Goal: Information Seeking & Learning: Compare options

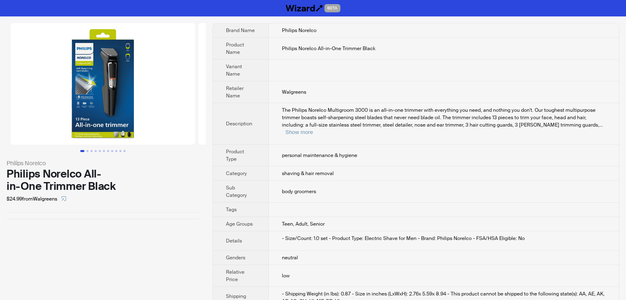
scroll to position [26, 0]
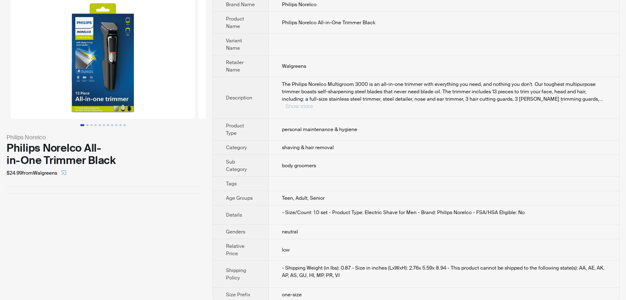
click at [313, 103] on button "Show more" at bounding box center [299, 106] width 28 height 6
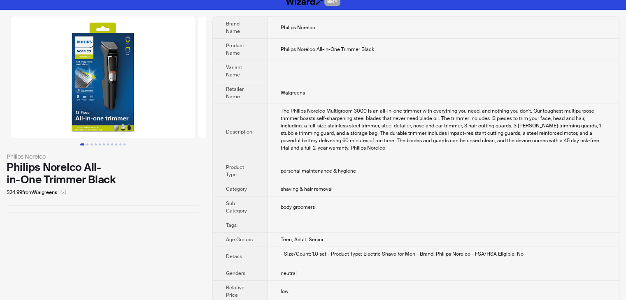
scroll to position [0, 0]
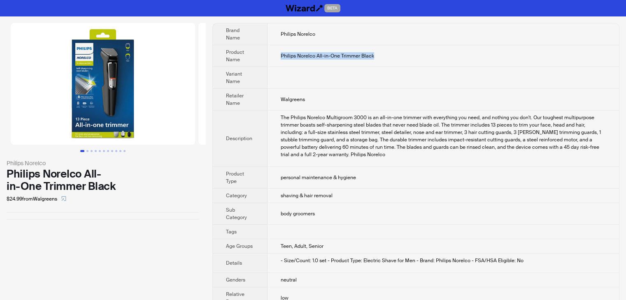
drag, startPoint x: 388, startPoint y: 56, endPoint x: 273, endPoint y: 58, distance: 115.2
click at [273, 58] on td "Philips Norelco All-in-One Trimmer Black" at bounding box center [442, 56] width 351 height 22
copy span "Philips Norelco All-in-One Trimmer Black"
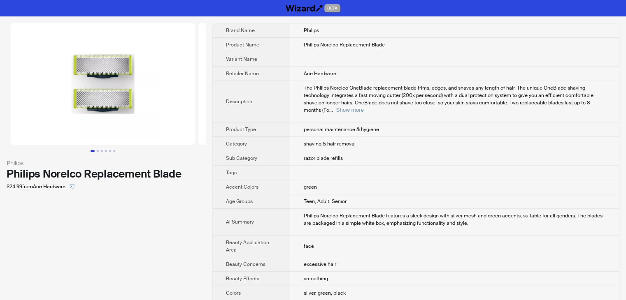
click at [395, 43] on td "Philips Norelco Replacement Blade" at bounding box center [454, 45] width 329 height 14
drag, startPoint x: 392, startPoint y: 45, endPoint x: 293, endPoint y: 42, distance: 99.6
click at [293, 42] on td "Philips Norelco Replacement Blade" at bounding box center [454, 45] width 329 height 14
copy span "Philips Norelco Replacement Blade"
drag, startPoint x: 367, startPoint y: 88, endPoint x: 403, endPoint y: 86, distance: 36.2
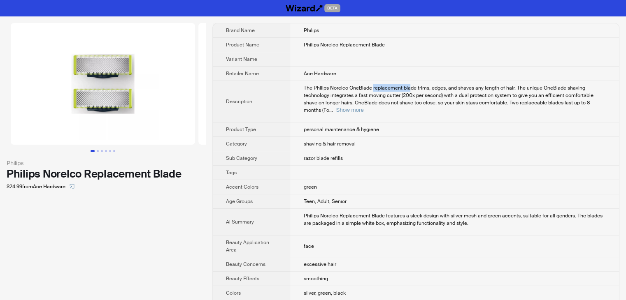
click at [403, 86] on span "The Philips Norelco OneBlade replacement blade trims, edges, and shaves any len…" at bounding box center [448, 99] width 290 height 29
click at [370, 72] on td "Ace Hardware" at bounding box center [454, 74] width 329 height 14
click at [97, 151] on button "Go to slide 2" at bounding box center [98, 151] width 2 height 2
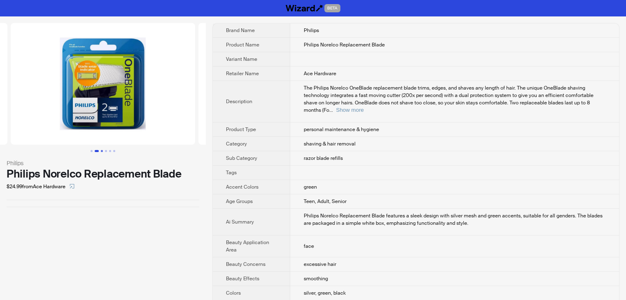
click at [102, 151] on button "Go to slide 3" at bounding box center [102, 151] width 2 height 2
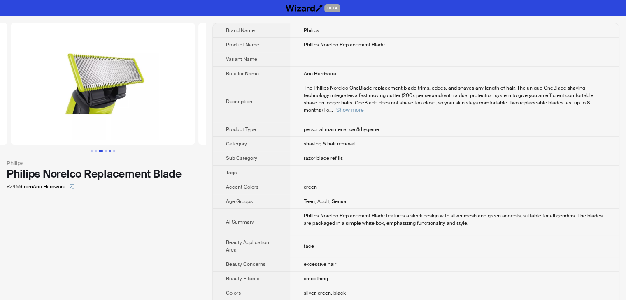
click at [109, 152] on button "Go to slide 5" at bounding box center [110, 151] width 2 height 2
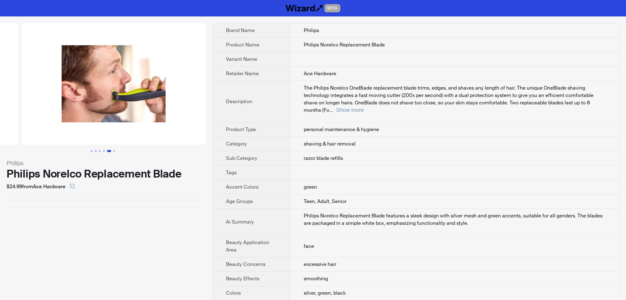
scroll to position [0, 750]
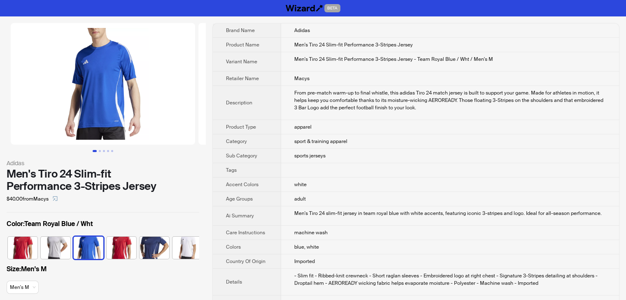
scroll to position [0, 5]
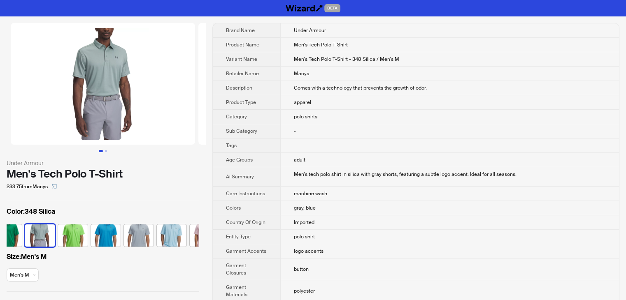
scroll to position [0, 416]
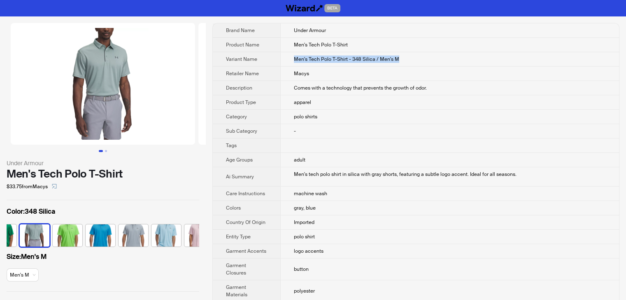
drag, startPoint x: 415, startPoint y: 58, endPoint x: 294, endPoint y: 65, distance: 120.7
click at [294, 65] on td "Men's Tech Polo T-Shirt - 348 Silica / Men's M" at bounding box center [449, 59] width 338 height 14
copy span "Men's Tech Polo T-Shirt - 348 Silica / Men's M"
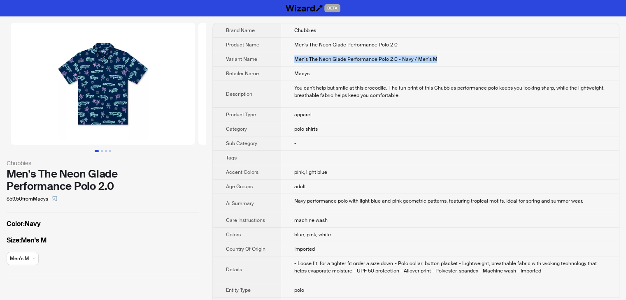
drag, startPoint x: 448, startPoint y: 61, endPoint x: 292, endPoint y: 61, distance: 156.3
click at [292, 61] on td "Men's The Neon Glade Performance Polo 2.0 - Navy / Men's M" at bounding box center [450, 59] width 338 height 14
copy span "Men's The Neon Glade Performance Polo 2.0 - Navy / Men's M"
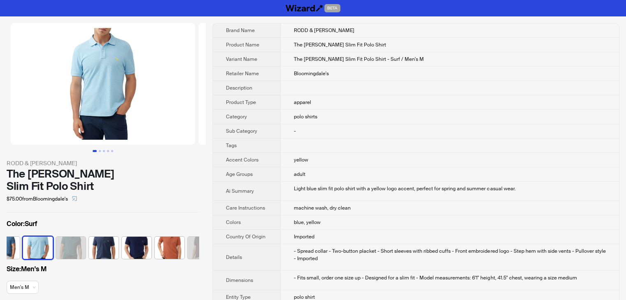
scroll to position [0, 449]
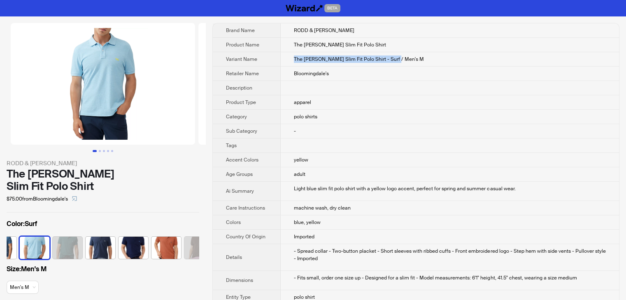
drag, startPoint x: 404, startPoint y: 58, endPoint x: 276, endPoint y: 60, distance: 127.9
click at [276, 60] on tr "Variant Name The Gunn Slim Fit Polo Shirt - Surf / Men's M" at bounding box center [416, 59] width 406 height 14
copy tr "The Gunn Slim Fit Polo Shirt - Surf / Men's M"
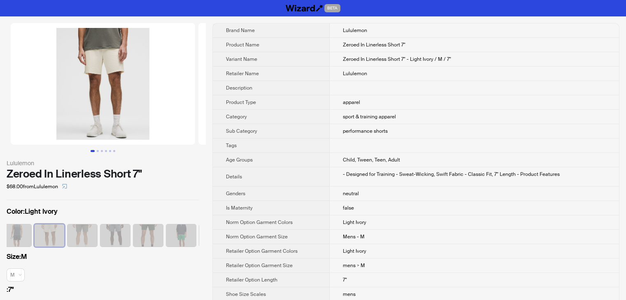
scroll to position [0, 185]
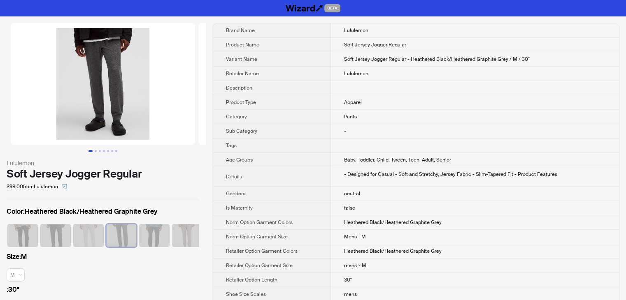
scroll to position [0, 38]
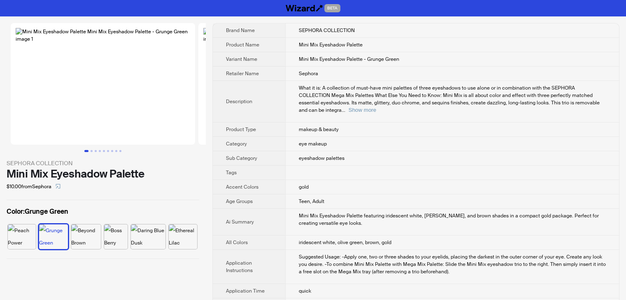
scroll to position [0, 5]
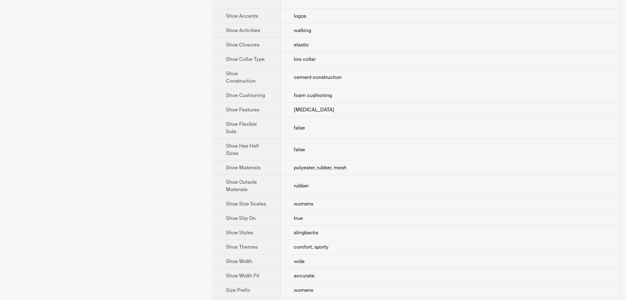
scroll to position [13, 0]
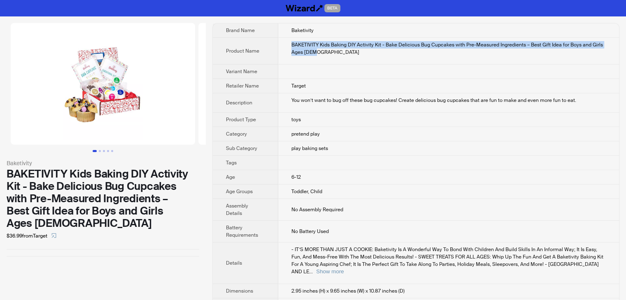
drag, startPoint x: 327, startPoint y: 53, endPoint x: 277, endPoint y: 40, distance: 51.8
click at [276, 40] on tr "Product Name BAKETIVITY Kids Baking DIY Activity Kit - Bake Delicious Bug Cupca…" at bounding box center [416, 51] width 406 height 27
copy tr "BAKETIVITY Kids Baking DIY Activity Kit - Bake Delicious Bug Cupcakes with Pre-…"
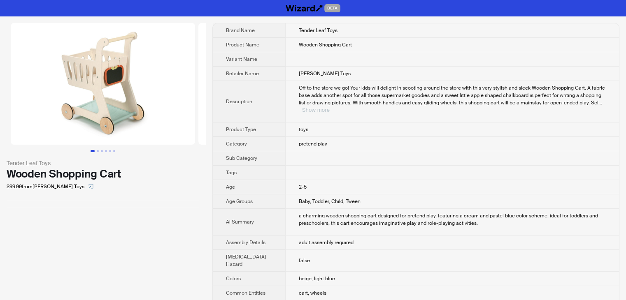
click at [329, 107] on button "Show more" at bounding box center [316, 110] width 28 height 6
drag, startPoint x: 287, startPoint y: 190, endPoint x: 303, endPoint y: 188, distance: 16.1
click at [303, 188] on td "2-5" at bounding box center [452, 187] width 334 height 14
drag, startPoint x: 334, startPoint y: 199, endPoint x: 355, endPoint y: 199, distance: 21.4
click at [355, 199] on td "Baby, Toddler, Child, Tween" at bounding box center [452, 202] width 334 height 14
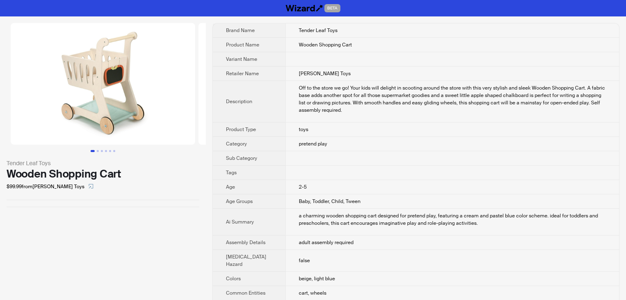
click at [374, 185] on td "2-5" at bounding box center [452, 187] width 334 height 14
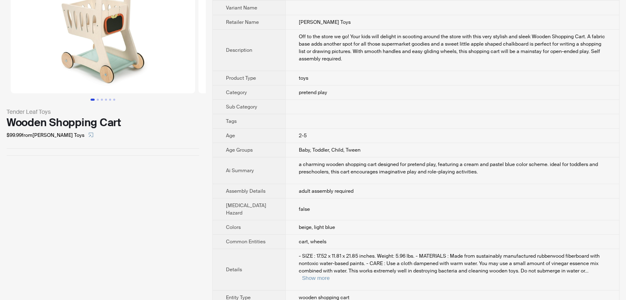
scroll to position [41, 0]
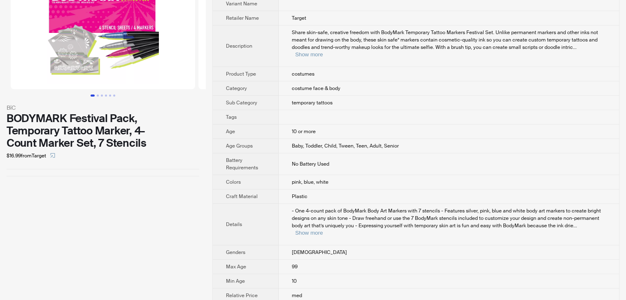
scroll to position [82, 0]
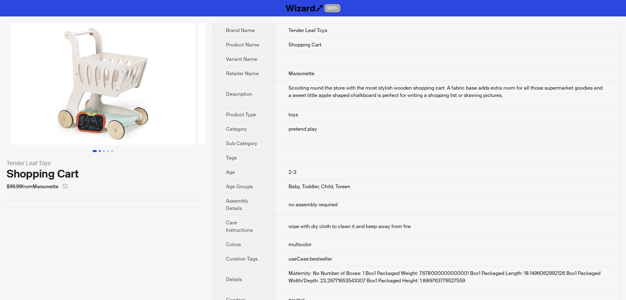
click at [101, 152] on button "Go to slide 2" at bounding box center [100, 151] width 2 height 2
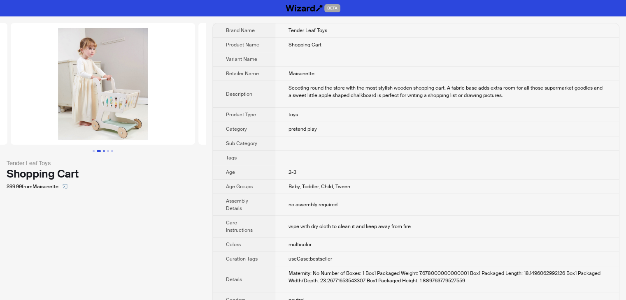
click at [104, 152] on button "Go to slide 3" at bounding box center [104, 151] width 2 height 2
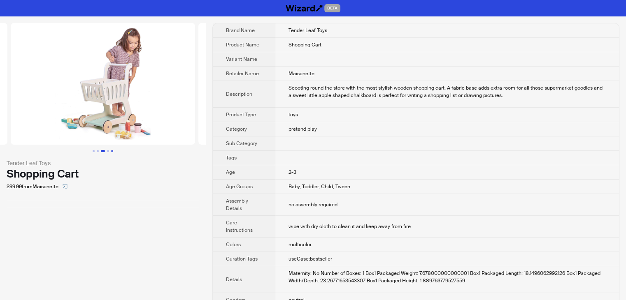
click at [111, 152] on button "Go to slide 5" at bounding box center [112, 151] width 2 height 2
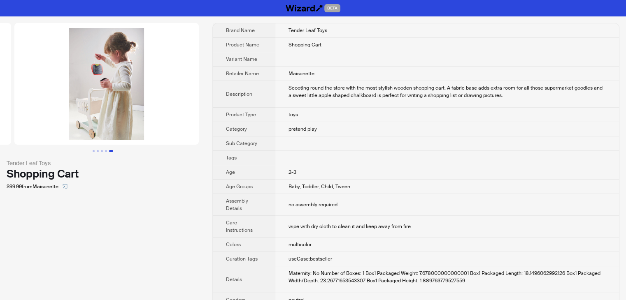
scroll to position [0, 750]
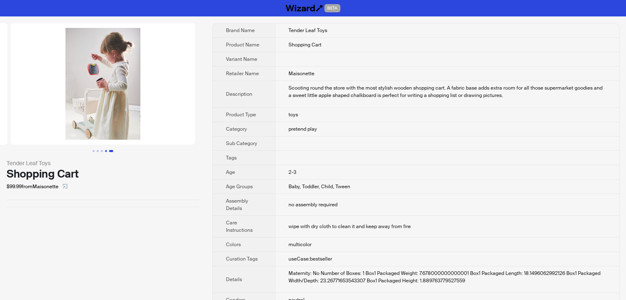
click at [107, 152] on button "Go to slide 4" at bounding box center [106, 151] width 2 height 2
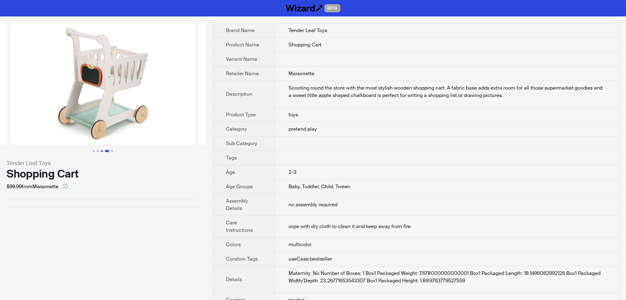
click at [102, 152] on button "Go to slide 3" at bounding box center [102, 151] width 2 height 2
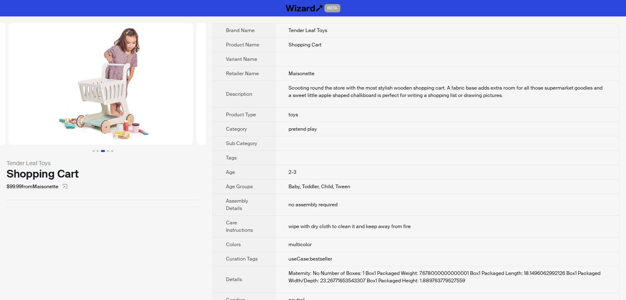
scroll to position [0, 375]
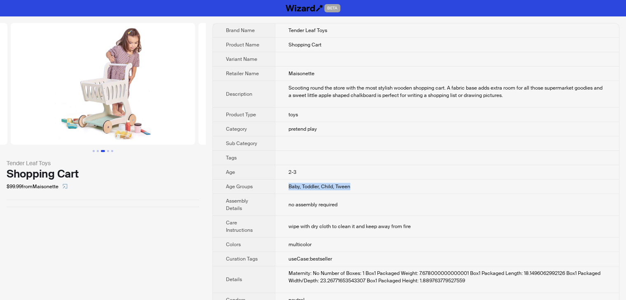
drag, startPoint x: 288, startPoint y: 188, endPoint x: 365, endPoint y: 190, distance: 76.5
click at [365, 190] on td "Baby, Toddler, Child, Tween" at bounding box center [447, 187] width 344 height 14
click at [385, 184] on td "Baby, Toddler, Child, Tween" at bounding box center [447, 187] width 344 height 14
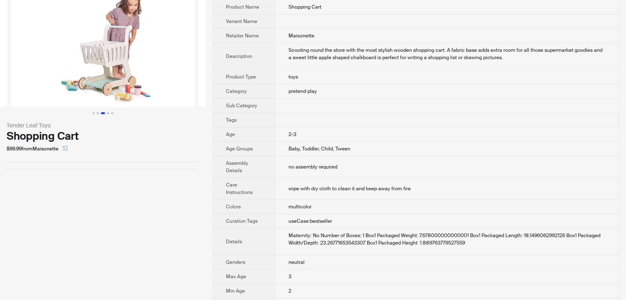
scroll to position [41, 0]
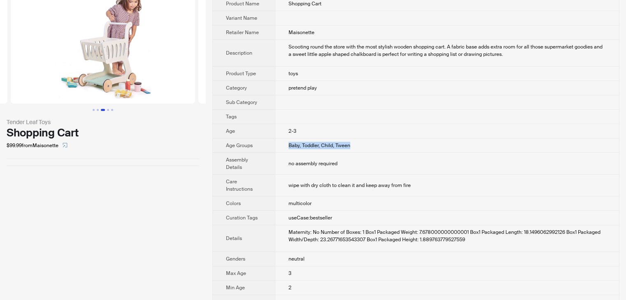
drag, startPoint x: 359, startPoint y: 146, endPoint x: 289, endPoint y: 150, distance: 70.4
click at [289, 150] on td "Baby, Toddler, Child, Tween" at bounding box center [447, 146] width 344 height 14
click at [394, 144] on td "Baby, Toddler, Child, Tween" at bounding box center [447, 146] width 344 height 14
drag, startPoint x: 355, startPoint y: 146, endPoint x: 304, endPoint y: 146, distance: 51.0
click at [304, 146] on td "Baby, Toddler, Child, Tween" at bounding box center [447, 146] width 344 height 14
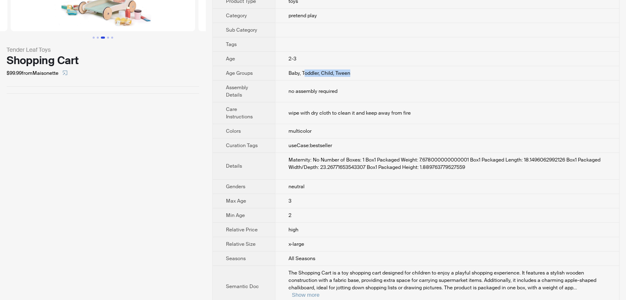
scroll to position [123, 0]
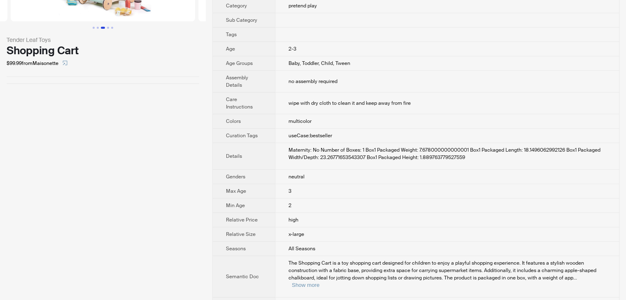
click at [291, 189] on td "3" at bounding box center [447, 191] width 344 height 14
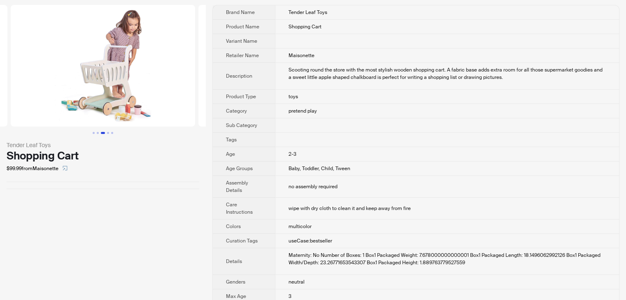
scroll to position [0, 0]
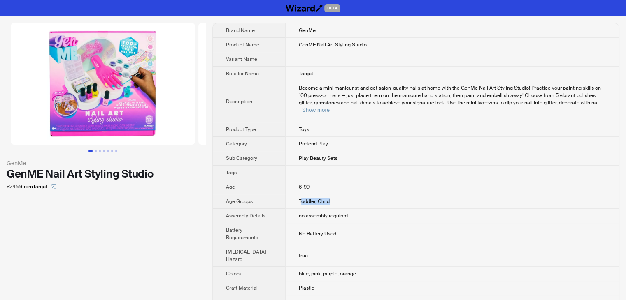
drag, startPoint x: 294, startPoint y: 197, endPoint x: 345, endPoint y: 197, distance: 51.8
click at [345, 197] on td "Toddler, Child" at bounding box center [452, 202] width 334 height 14
drag, startPoint x: 290, startPoint y: 179, endPoint x: 308, endPoint y: 179, distance: 18.1
click at [308, 180] on td "6-99" at bounding box center [452, 187] width 334 height 14
click at [329, 107] on button "Show more" at bounding box center [316, 110] width 28 height 6
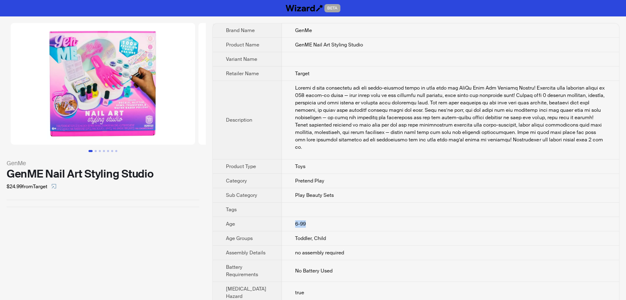
click at [334, 219] on td "6-99" at bounding box center [450, 224] width 337 height 14
click at [290, 220] on td "6-99" at bounding box center [450, 224] width 337 height 14
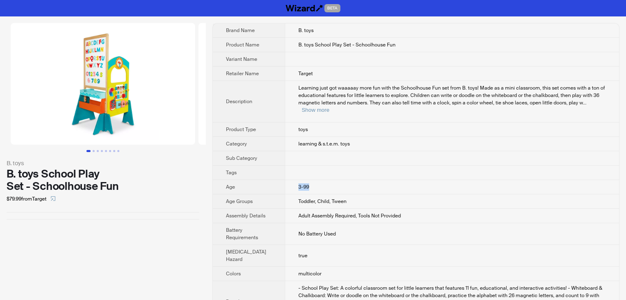
drag, startPoint x: 288, startPoint y: 178, endPoint x: 306, endPoint y: 176, distance: 17.8
click at [306, 180] on td "3-99" at bounding box center [452, 187] width 334 height 14
click at [370, 195] on td "Toddler, Child, Tween" at bounding box center [452, 202] width 334 height 14
click at [93, 152] on button "Go to slide 2" at bounding box center [94, 151] width 2 height 2
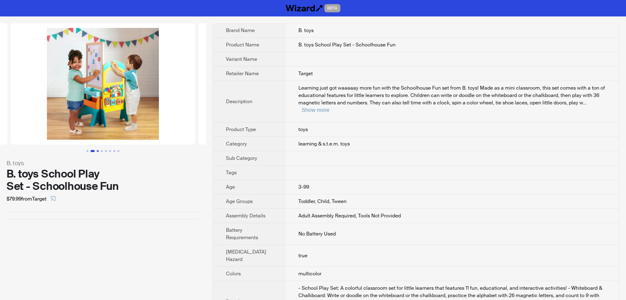
click at [99, 152] on button "Go to slide 3" at bounding box center [98, 151] width 2 height 2
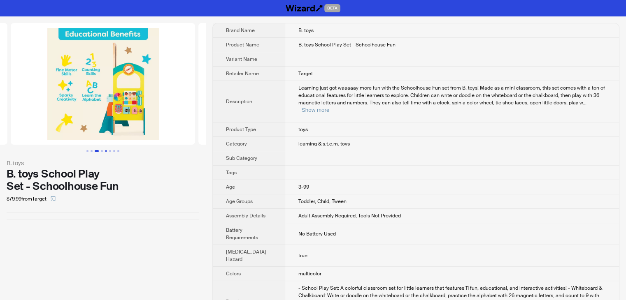
click at [105, 152] on button "Go to slide 5" at bounding box center [106, 151] width 2 height 2
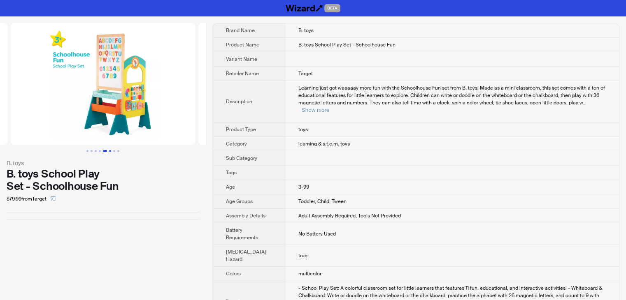
click at [109, 152] on button "Go to slide 6" at bounding box center [110, 151] width 2 height 2
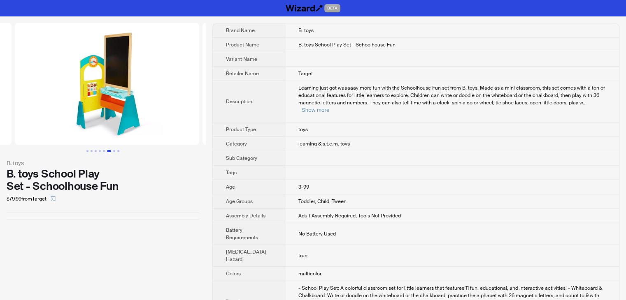
scroll to position [0, 938]
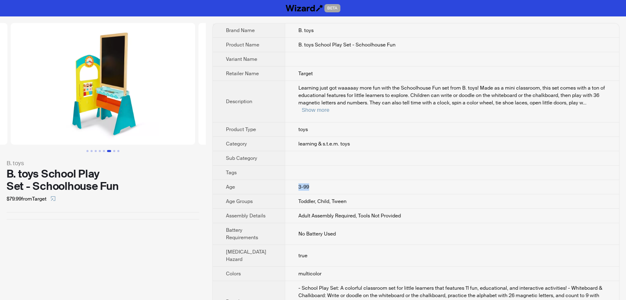
drag, startPoint x: 287, startPoint y: 177, endPoint x: 318, endPoint y: 180, distance: 30.2
click at [318, 180] on td "3-99" at bounding box center [452, 187] width 334 height 14
click at [396, 46] on td "B. toys School Play Set - Schoolhouse Fun" at bounding box center [452, 45] width 334 height 14
drag, startPoint x: 395, startPoint y: 43, endPoint x: 285, endPoint y: 44, distance: 109.4
click at [285, 44] on td "B. toys School Play Set - Schoolhouse Fun" at bounding box center [452, 45] width 334 height 14
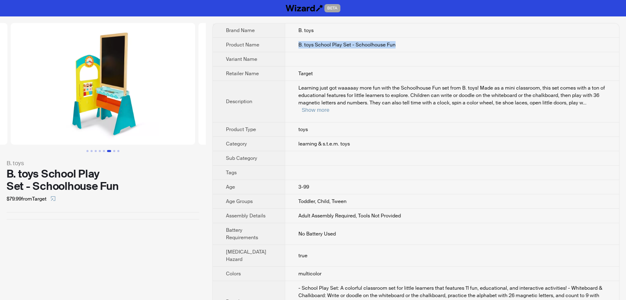
copy span "B. toys School Play Set - Schoolhouse Fun"
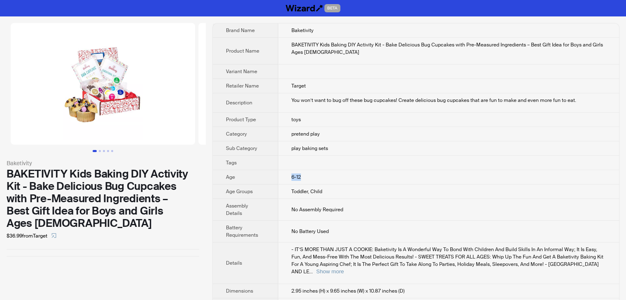
drag, startPoint x: 290, startPoint y: 176, endPoint x: 317, endPoint y: 176, distance: 26.7
click at [317, 176] on td "6-12" at bounding box center [448, 177] width 341 height 14
click at [99, 151] on button "Go to slide 2" at bounding box center [100, 151] width 2 height 2
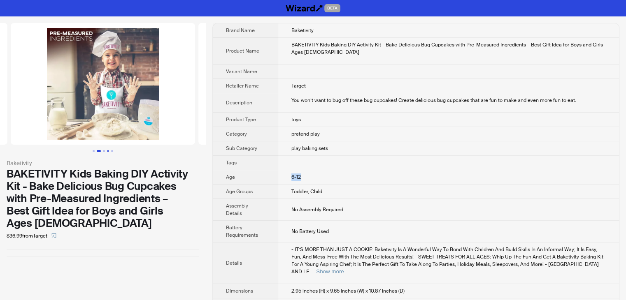
click at [107, 151] on button "Go to slide 4" at bounding box center [108, 151] width 2 height 2
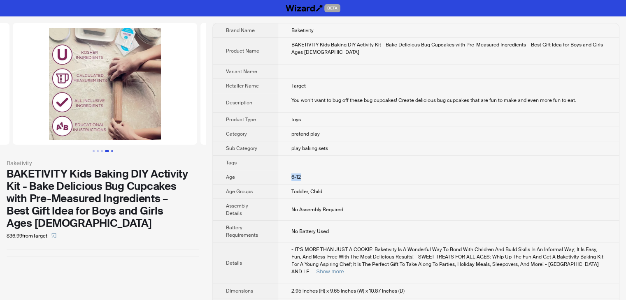
scroll to position [0, 563]
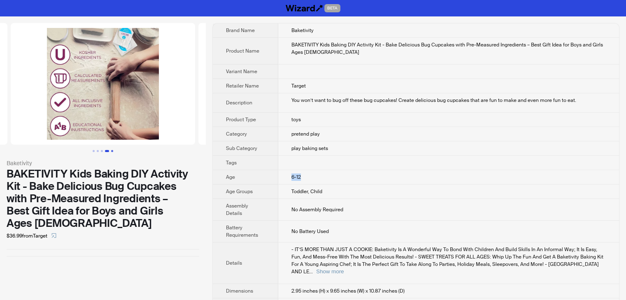
click at [112, 152] on button "Go to slide 5" at bounding box center [112, 151] width 2 height 2
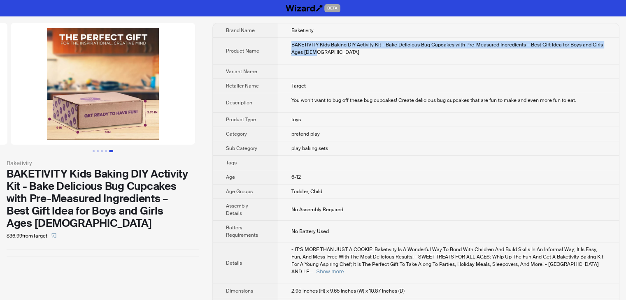
drag, startPoint x: 325, startPoint y: 51, endPoint x: 284, endPoint y: 39, distance: 43.3
click at [284, 39] on td "BAKETIVITY Kids Baking DIY Activity Kit - Bake Delicious Bug Cupcakes with Pre-…" at bounding box center [448, 51] width 341 height 27
copy div "BAKETIVITY Kids Baking DIY Activity Kit - Bake Delicious Bug Cupcakes with Pre-…"
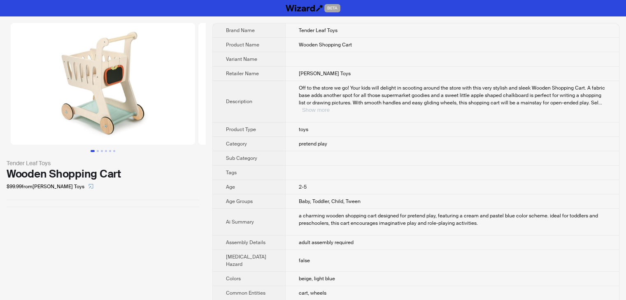
click at [329, 107] on button "Show more" at bounding box center [316, 110] width 28 height 6
drag, startPoint x: 357, startPoint y: 43, endPoint x: 265, endPoint y: 46, distance: 91.8
click at [265, 46] on tr "Product Name Wooden Shopping Cart" at bounding box center [416, 45] width 406 height 14
copy tr "Wooden Shopping Cart"
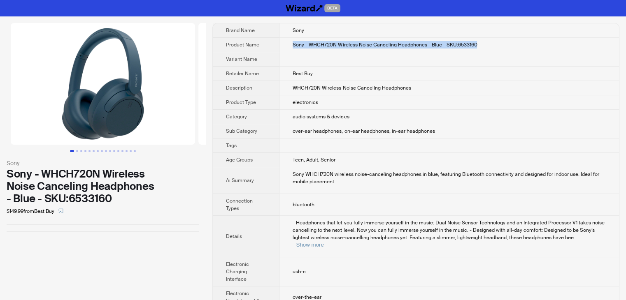
drag, startPoint x: 496, startPoint y: 44, endPoint x: 288, endPoint y: 49, distance: 207.8
click at [288, 49] on td "Sony - WHCH720N Wireless Noise Canceling Headphones - Blue - SKU:6533160" at bounding box center [448, 45] width 339 height 14
copy span "Sony - WHCH720N Wireless Noise Canceling Headphones - Blue - SKU:6533160"
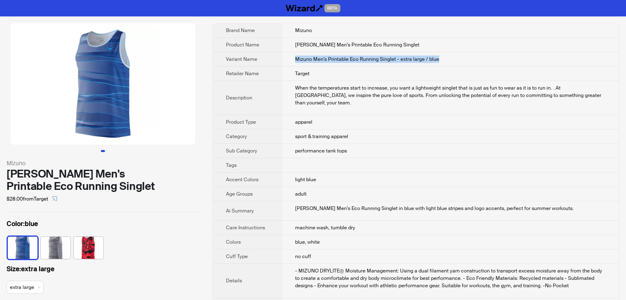
drag, startPoint x: 453, startPoint y: 57, endPoint x: 291, endPoint y: 61, distance: 162.5
click at [291, 61] on td "Mizuno Men's Printable Eco Running Singlet - extra large / blue" at bounding box center [449, 59] width 337 height 14
copy span "Mizuno Men's Printable Eco Running Singlet - extra large / blue"
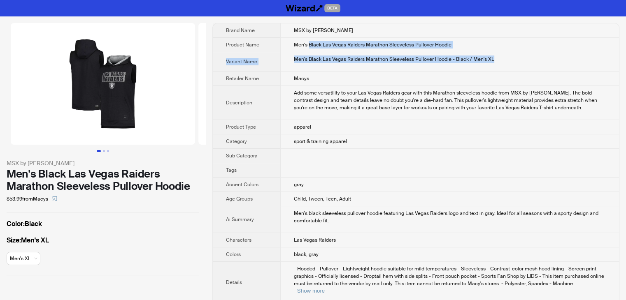
drag, startPoint x: 510, startPoint y: 57, endPoint x: 308, endPoint y: 49, distance: 202.5
click at [308, 49] on tbody "Brand Name MSX by Michael Strahan Product Name Men's Black Las Vegas Raiders Ma…" at bounding box center [416, 288] width 406 height 531
click at [292, 61] on td "Men's Black Las Vegas Raiders Marathon Sleeveless Pullover Hoodie - Black / Men…" at bounding box center [449, 61] width 338 height 19
drag, startPoint x: 513, startPoint y: 58, endPoint x: 288, endPoint y: 65, distance: 225.5
click at [288, 65] on td "Men's Black Las Vegas Raiders Marathon Sleeveless Pullover Hoodie - Black / Men…" at bounding box center [449, 61] width 338 height 19
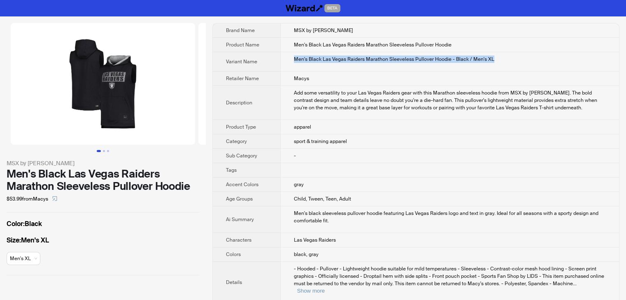
copy div "Men's Black Las Vegas Raiders Marathon Sleeveless Pullover Hoodie - Black / Men…"
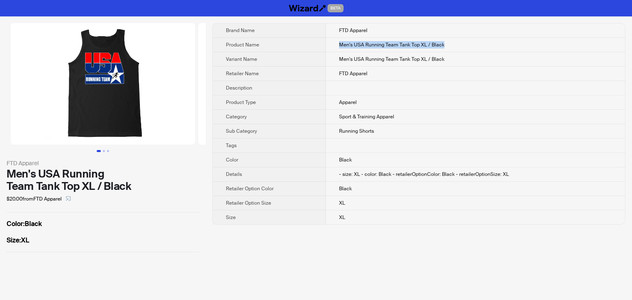
drag, startPoint x: 456, startPoint y: 48, endPoint x: 337, endPoint y: 45, distance: 118.9
click at [337, 45] on td "Men's USA Running Team Tank Top XL / Black" at bounding box center [475, 45] width 299 height 14
copy span "Men's USA Running Team Tank Top XL / Black"
click at [463, 48] on td "Men's USA Running Team Tank Top XL / Black" at bounding box center [475, 45] width 299 height 14
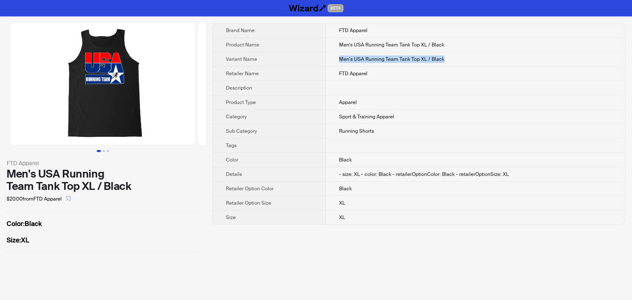
drag, startPoint x: 455, startPoint y: 58, endPoint x: 331, endPoint y: 61, distance: 124.3
click at [331, 61] on td "Men's USA Running Team Tank Top XL / Black" at bounding box center [475, 59] width 299 height 14
copy span "Men's USA Running Team Tank Top XL / Black"
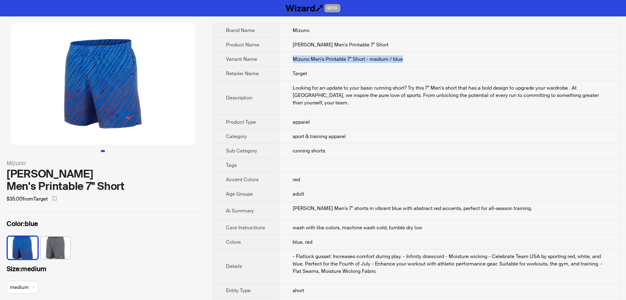
drag, startPoint x: 422, startPoint y: 58, endPoint x: 287, endPoint y: 58, distance: 134.1
click at [287, 58] on td "Mizuno Men's Printable 7" Short - medium / blue" at bounding box center [449, 59] width 340 height 14
copy span "Mizuno Men's Printable 7" Short - medium / blue"
click at [422, 60] on td "Mizuno Men's Printable 7" Short - medium / blue" at bounding box center [449, 59] width 340 height 14
click at [407, 58] on td "Mizuno Men's Printable 7" Short - medium / blue" at bounding box center [449, 59] width 340 height 14
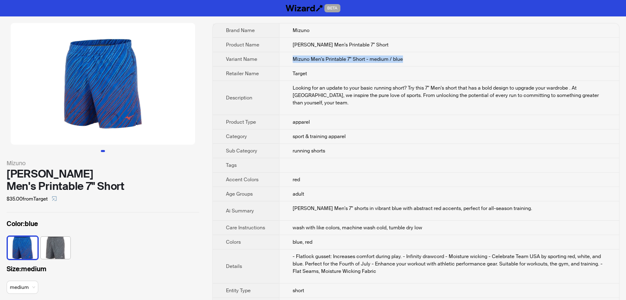
drag, startPoint x: 420, startPoint y: 60, endPoint x: 282, endPoint y: 58, distance: 138.2
click at [282, 58] on td "Mizuno Men's Printable 7" Short - medium / blue" at bounding box center [449, 59] width 340 height 14
copy span "Mizuno Men's Printable 7" Short - medium / blue"
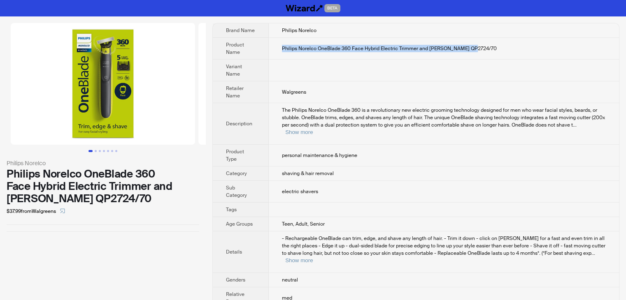
drag, startPoint x: 479, startPoint y: 46, endPoint x: 275, endPoint y: 47, distance: 203.6
click at [275, 47] on td "Philips Norelco OneBlade 360 Face Hybrid Electric Trimmer and Shaver QP2724/70" at bounding box center [444, 49] width 350 height 22
copy span "Philips Norelco OneBlade 360 Face Hybrid Electric Trimmer and Shaver QP2724/70"
click at [95, 152] on button "Go to slide 2" at bounding box center [96, 151] width 2 height 2
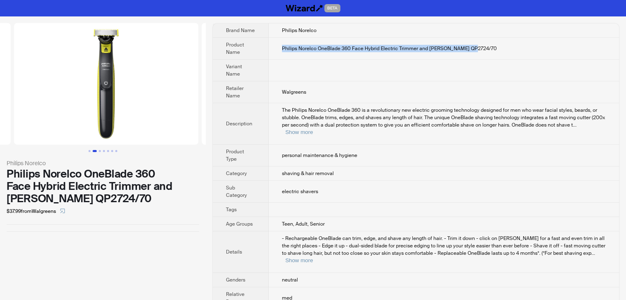
scroll to position [0, 188]
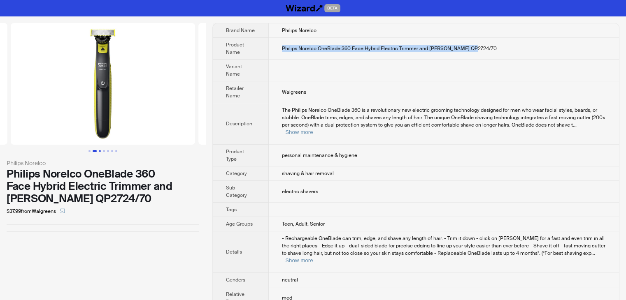
click at [101, 152] on button "Go to slide 3" at bounding box center [100, 151] width 2 height 2
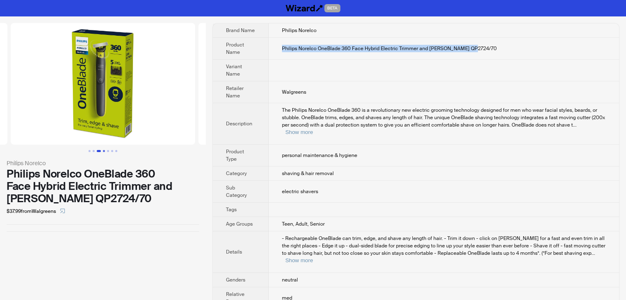
click at [104, 152] on button "Go to slide 4" at bounding box center [104, 151] width 2 height 2
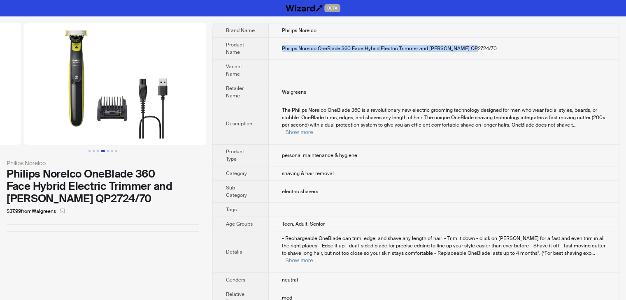
scroll to position [0, 563]
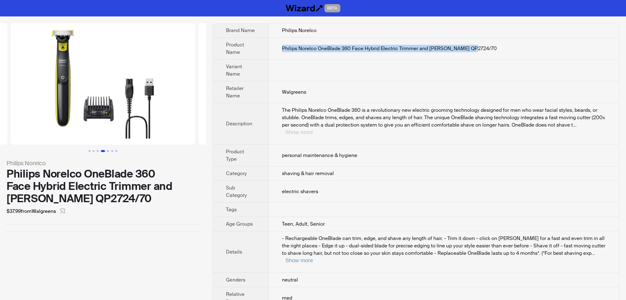
click at [313, 129] on button "Show more" at bounding box center [299, 132] width 28 height 6
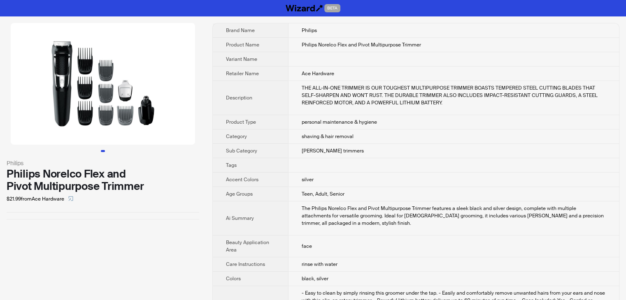
drag, startPoint x: 416, startPoint y: 47, endPoint x: 422, endPoint y: 38, distance: 11.0
click at [416, 47] on td "Philips Norelco Flex and Pivot Multipurpose Trimmer" at bounding box center [453, 45] width 331 height 14
drag, startPoint x: 428, startPoint y: 44, endPoint x: 290, endPoint y: 43, distance: 138.2
click at [290, 43] on td "Philips Norelco Flex and Pivot Multipurpose Trimmer" at bounding box center [453, 45] width 331 height 14
copy span "Philips Norelco Flex and Pivot Multipurpose Trimmer"
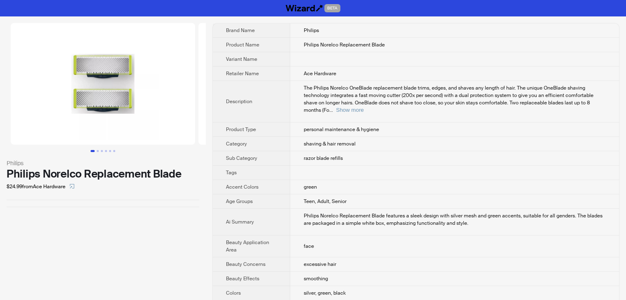
click at [388, 45] on td "Philips Norelco Replacement Blade" at bounding box center [454, 45] width 329 height 14
drag, startPoint x: 388, startPoint y: 45, endPoint x: 294, endPoint y: 50, distance: 93.9
click at [294, 50] on td "Philips Norelco Replacement Blade" at bounding box center [454, 45] width 329 height 14
copy span "Philips Norelco Replacement Blade"
click at [386, 56] on td at bounding box center [454, 59] width 329 height 14
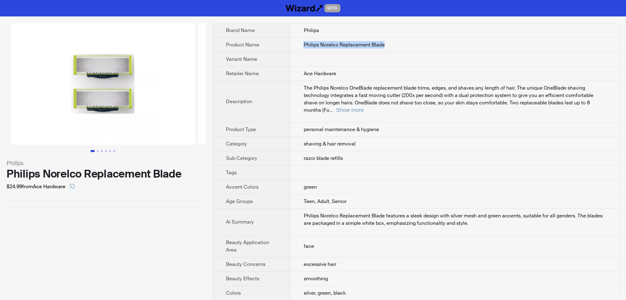
drag, startPoint x: 387, startPoint y: 43, endPoint x: 296, endPoint y: 43, distance: 91.7
click at [296, 43] on td "Philips Norelco Replacement Blade" at bounding box center [454, 45] width 329 height 14
copy span "Philips Norelco Replacement Blade"
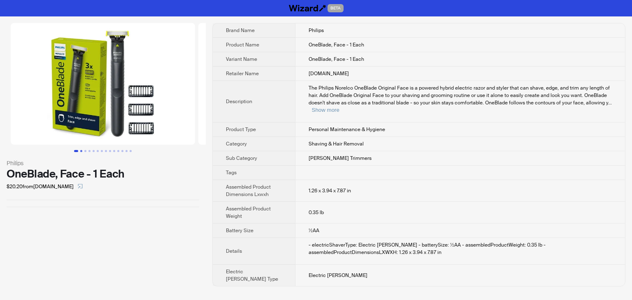
click at [82, 152] on button "Go to slide 2" at bounding box center [81, 151] width 2 height 2
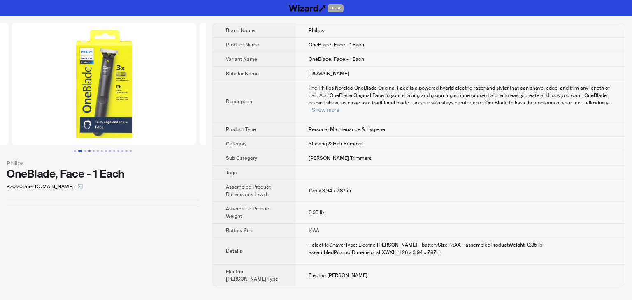
scroll to position [0, 188]
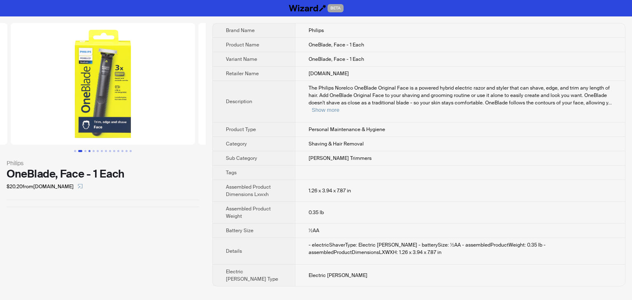
click at [88, 151] on button "Go to slide 4" at bounding box center [89, 151] width 2 height 2
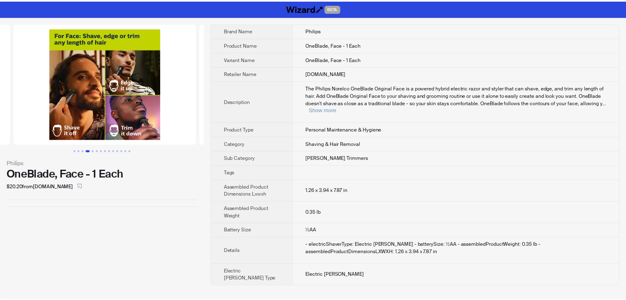
scroll to position [0, 563]
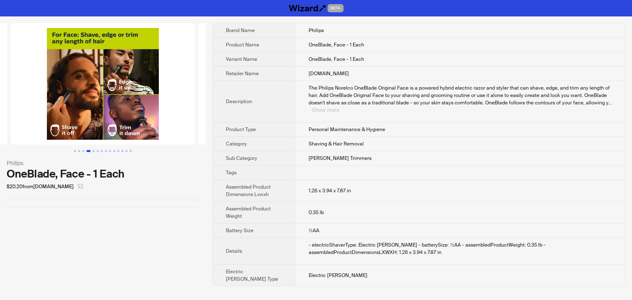
click at [339, 107] on button "Show more" at bounding box center [326, 110] width 28 height 6
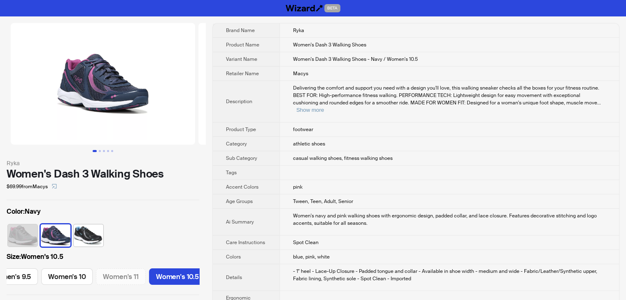
scroll to position [0, 513]
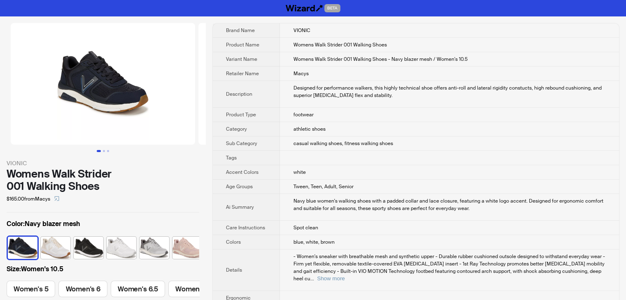
scroll to position [0, 524]
click at [478, 58] on td "Womens Walk Strider 001 Walking Shoes - Navy blazer mesh / Women's 10.5" at bounding box center [449, 59] width 339 height 14
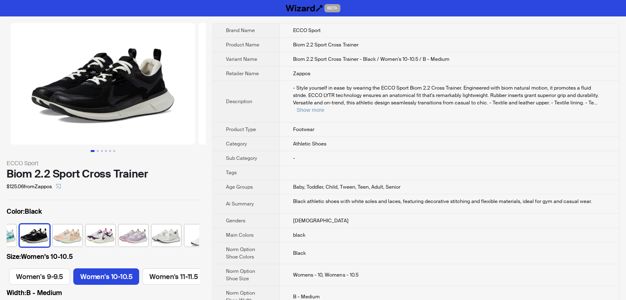
scroll to position [0, 321]
click at [324, 107] on button "Show more" at bounding box center [310, 110] width 28 height 6
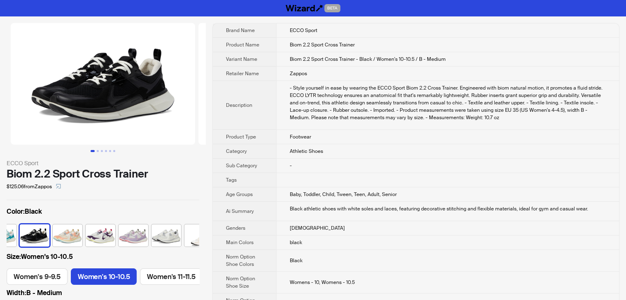
click at [466, 61] on td "Biom 2.2 Sport Cross Trainer - Black / Women's 10-10.5 / B - Medium" at bounding box center [447, 59] width 343 height 14
drag, startPoint x: 457, startPoint y: 59, endPoint x: 280, endPoint y: 54, distance: 177.7
click at [280, 54] on td "Biom 2.2 Sport Cross Trainer - Black / Women's 10-10.5 / B - Medium" at bounding box center [447, 59] width 343 height 14
copy span "Biom 2.2 Sport Cross Trainer - Black / Women's 10-10.5 / B - Medium"
click at [383, 75] on td "Zappos" at bounding box center [447, 74] width 343 height 14
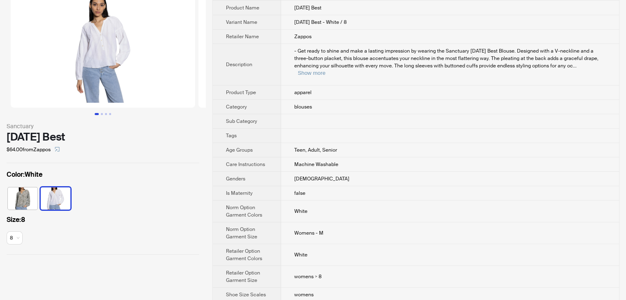
scroll to position [51, 0]
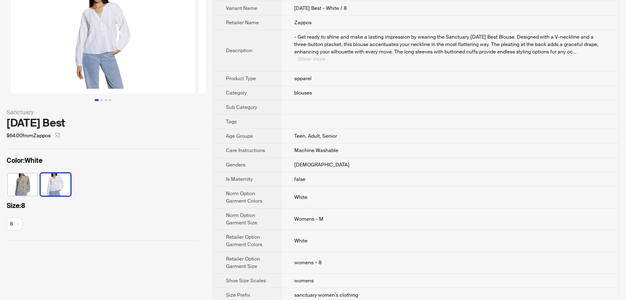
click at [325, 56] on button "Show more" at bounding box center [311, 59] width 28 height 6
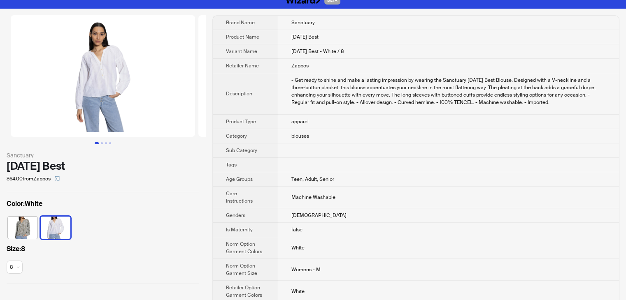
scroll to position [0, 0]
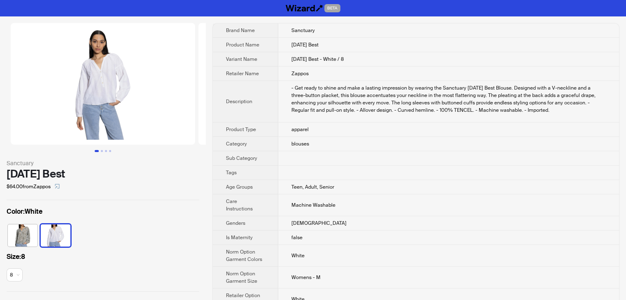
drag, startPoint x: 362, startPoint y: 59, endPoint x: 287, endPoint y: 59, distance: 74.9
click at [287, 59] on td "[DATE] Best - White / 8" at bounding box center [448, 59] width 341 height 14
copy span "[DATE] Best - White / 8"
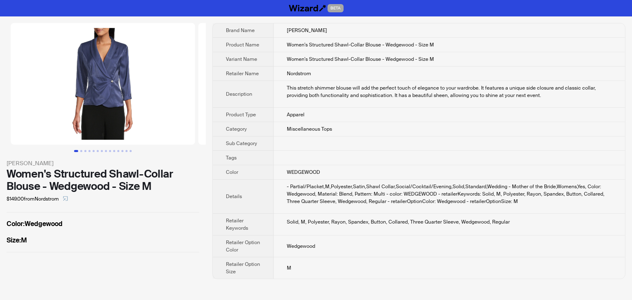
click at [450, 53] on td "Women's Structured Shawl-Collar Blouse - Wedgewood - Size M" at bounding box center [449, 59] width 351 height 14
drag, startPoint x: 449, startPoint y: 62, endPoint x: 278, endPoint y: 65, distance: 170.7
click at [278, 65] on td "Women's Structured Shawl-Collar Blouse - Wedgewood - Size M" at bounding box center [449, 59] width 351 height 14
copy span "Women's Structured Shawl-Collar Blouse - Wedgewood - Size M"
drag, startPoint x: 79, startPoint y: 151, endPoint x: 85, endPoint y: 153, distance: 5.6
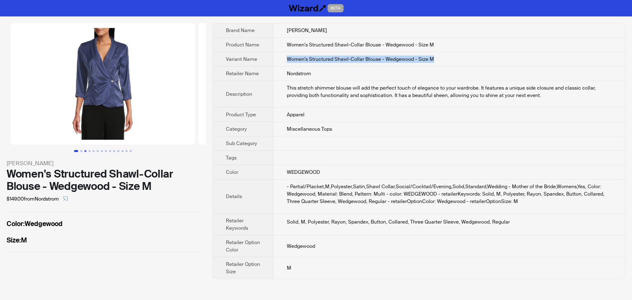
click at [80, 151] on button "Go to slide 2" at bounding box center [81, 151] width 2 height 2
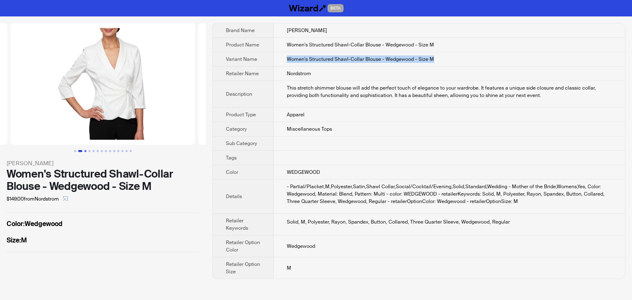
click at [85, 152] on button "Go to slide 3" at bounding box center [85, 151] width 2 height 2
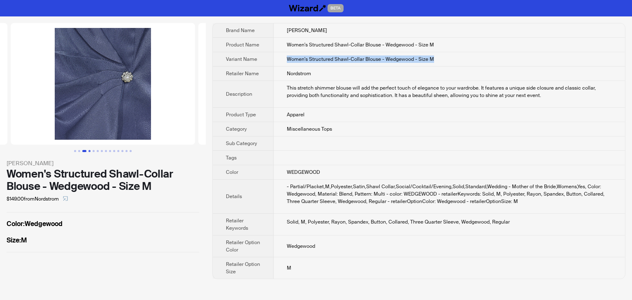
click at [89, 152] on button "Go to slide 4" at bounding box center [89, 151] width 2 height 2
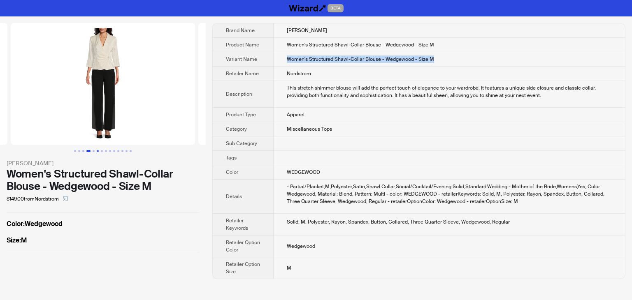
click at [97, 152] on button "Go to slide 6" at bounding box center [98, 151] width 2 height 2
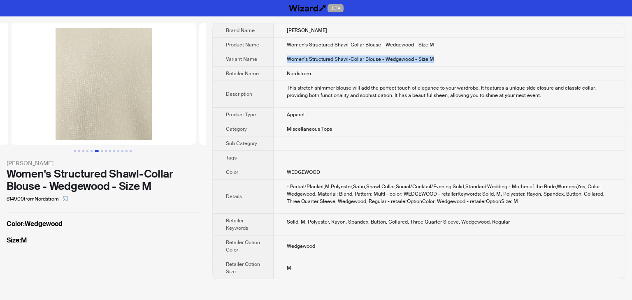
scroll to position [0, 938]
click at [66, 201] on span "button" at bounding box center [65, 199] width 5 height 7
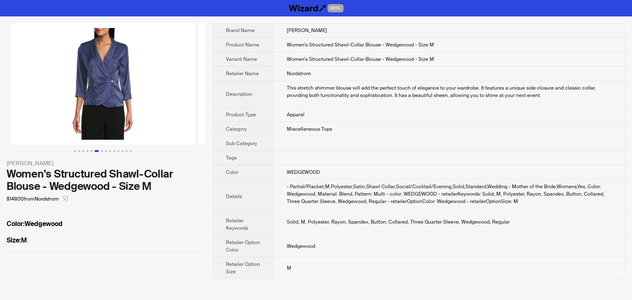
scroll to position [0, 938]
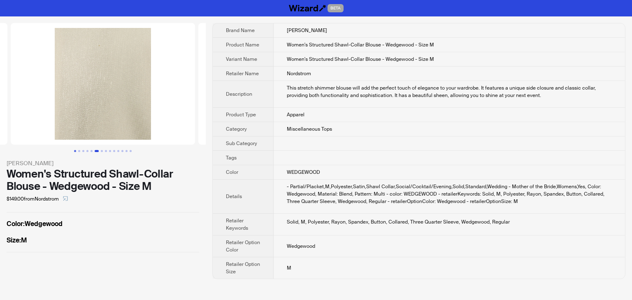
click at [74, 151] on button "Go to slide 1" at bounding box center [75, 151] width 2 height 2
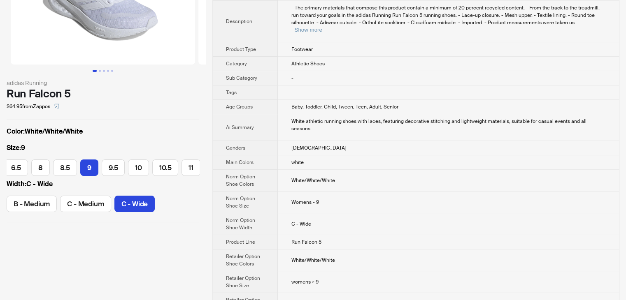
scroll to position [82, 0]
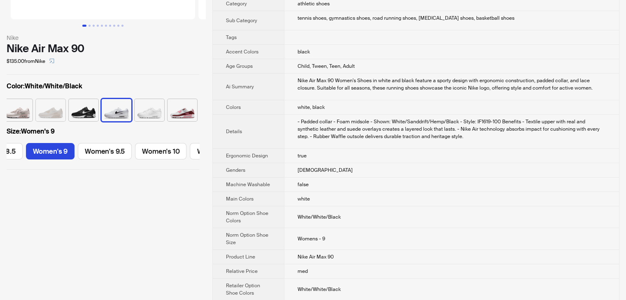
scroll to position [165, 0]
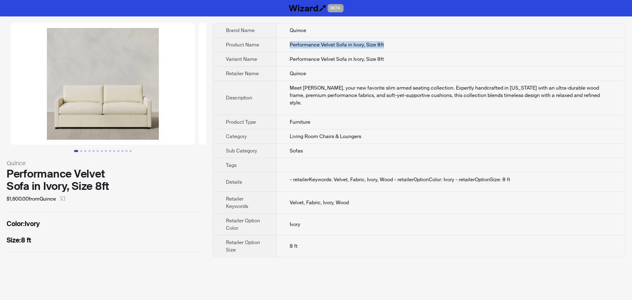
drag, startPoint x: 393, startPoint y: 47, endPoint x: 278, endPoint y: 50, distance: 115.2
click at [278, 50] on td "Performance Velvet Sofa in Ivory, Size 8ft" at bounding box center [450, 45] width 348 height 14
copy span "Performance Velvet Sofa in Ivory, Size 8ft"
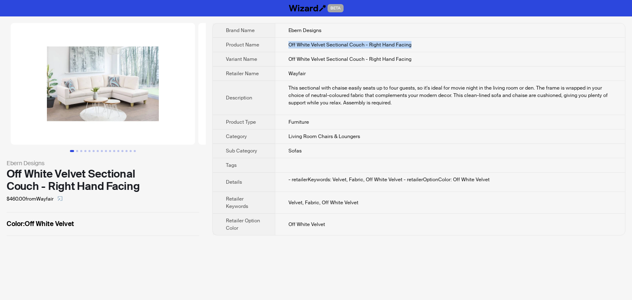
drag, startPoint x: 431, startPoint y: 46, endPoint x: 282, endPoint y: 50, distance: 148.9
click at [282, 50] on td "Off White Velvet Sectional Couch - Right Hand Facing" at bounding box center [450, 45] width 350 height 14
copy span "Off White Velvet Sectional Couch - Right Hand Facing"
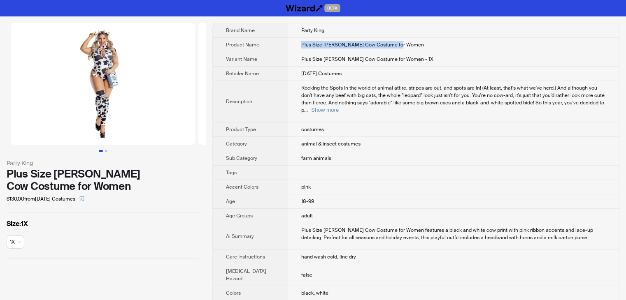
drag, startPoint x: 401, startPoint y: 44, endPoint x: 287, endPoint y: 46, distance: 114.8
click at [287, 46] on td "Plus Size Bessie Cow Costume for Women" at bounding box center [452, 45] width 331 height 14
copy span "Plus Size Bessie Cow Costume for Women"
click at [428, 48] on td "Plus Size Bessie Cow Costume for Women" at bounding box center [452, 45] width 331 height 14
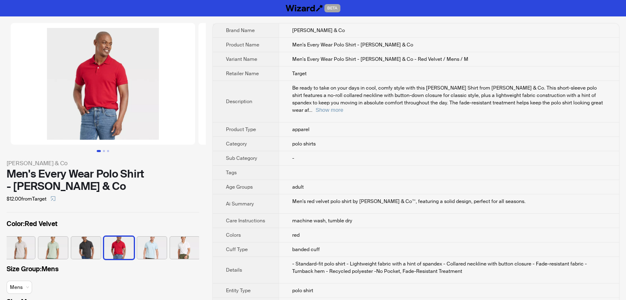
scroll to position [0, 137]
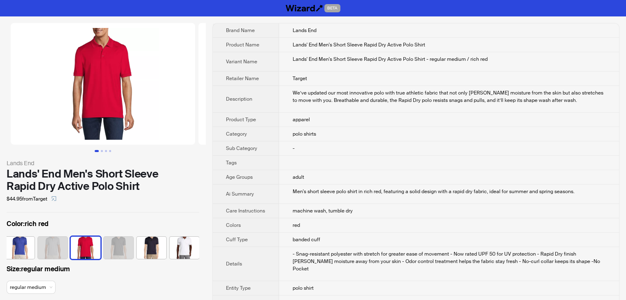
scroll to position [0, 71]
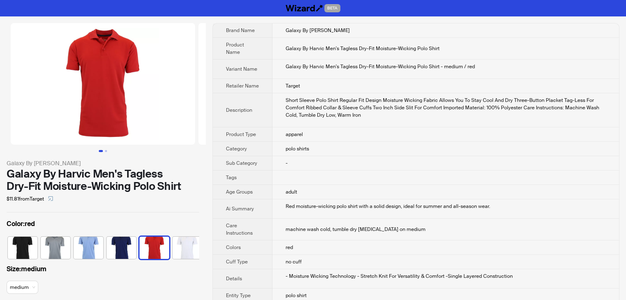
scroll to position [0, 5]
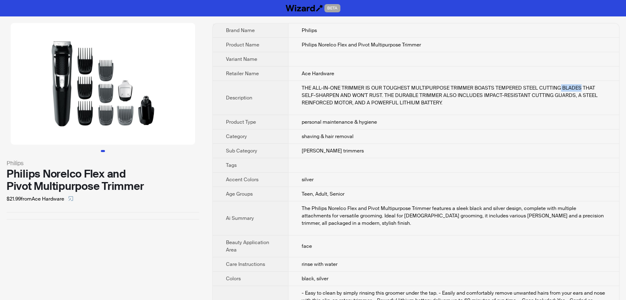
drag, startPoint x: 553, startPoint y: 88, endPoint x: 573, endPoint y: 87, distance: 19.8
click at [573, 87] on div "THE ALL-IN-ONE TRIMMER IS OUR TOUGHEST MULTIPURPOSE TRIMMER BOASTS TEMPERED STE…" at bounding box center [453, 95] width 304 height 22
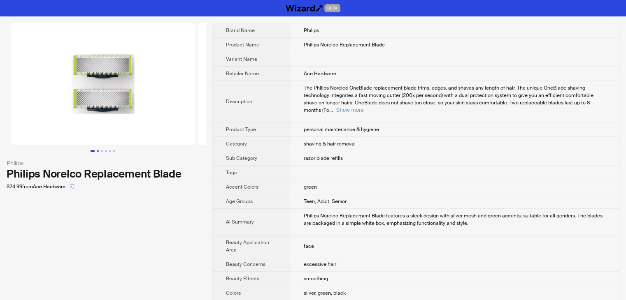
click at [97, 152] on button "Go to slide 2" at bounding box center [98, 151] width 2 height 2
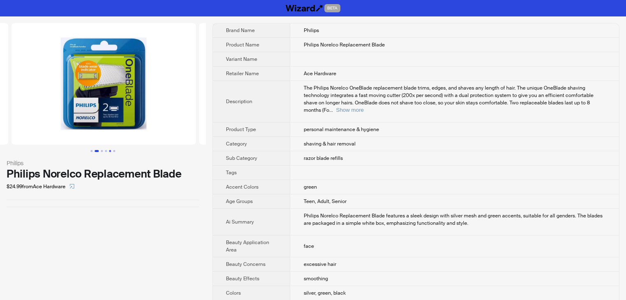
scroll to position [0, 188]
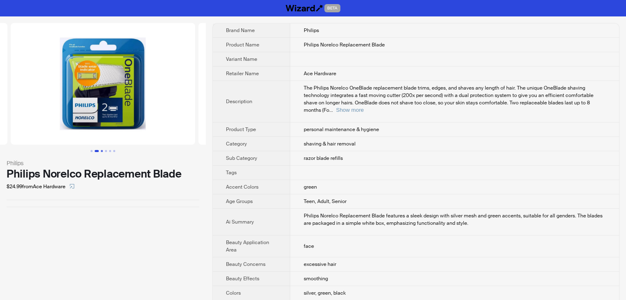
click at [103, 151] on button "Go to slide 3" at bounding box center [102, 151] width 2 height 2
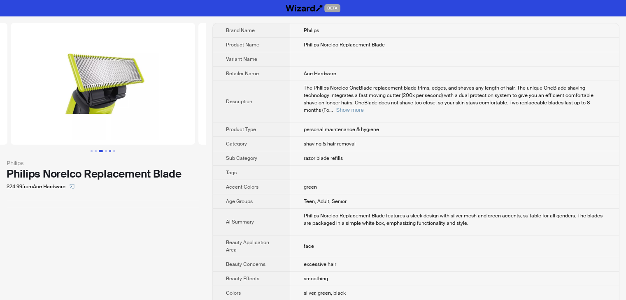
click at [109, 150] on button "Go to slide 5" at bounding box center [110, 151] width 2 height 2
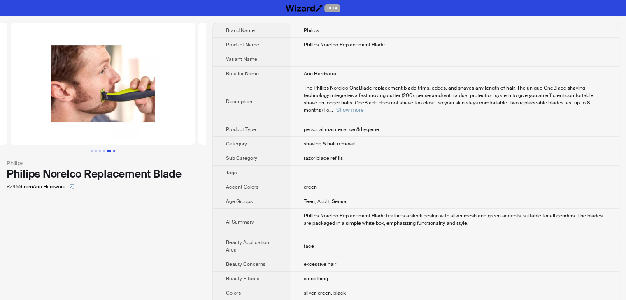
click at [115, 150] on button "Go to slide 6" at bounding box center [114, 151] width 2 height 2
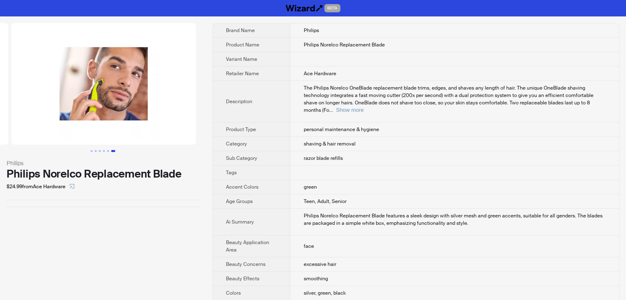
scroll to position [0, 938]
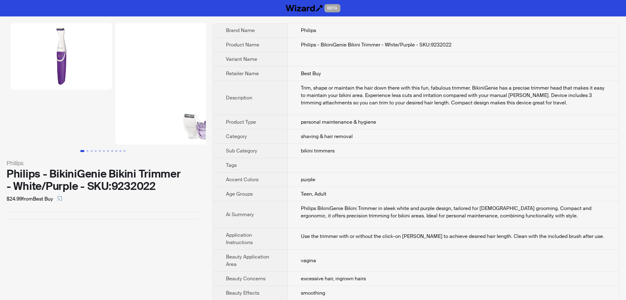
click at [107, 74] on img at bounding box center [61, 56] width 101 height 67
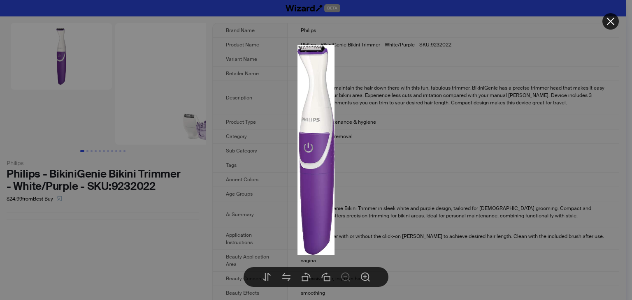
click at [394, 91] on div at bounding box center [316, 150] width 632 height 300
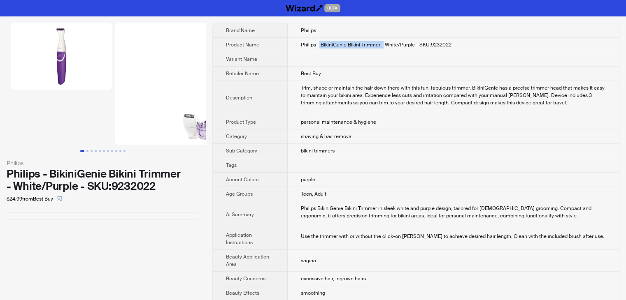
drag, startPoint x: 313, startPoint y: 44, endPoint x: 376, endPoint y: 48, distance: 63.5
click at [376, 48] on td "Philips - BikiniGenie Bikini Trimmer - White/Purple - SKU:9232022" at bounding box center [452, 45] width 331 height 14
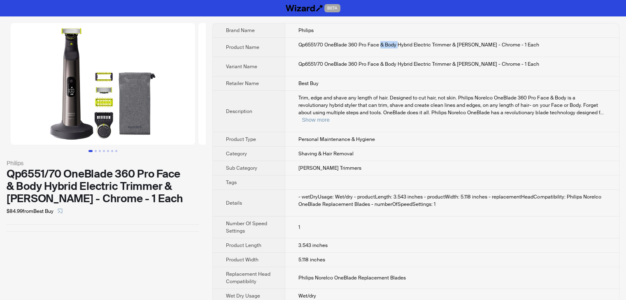
drag, startPoint x: 379, startPoint y: 44, endPoint x: 398, endPoint y: 44, distance: 18.5
click at [398, 44] on div "Qp6551/70 OneBlade 360 Pro Face & Body Hybrid Electric Trimmer & [PERSON_NAME] …" at bounding box center [451, 44] width 307 height 7
click at [370, 49] on td "Qp6551/70 OneBlade 360 Pro Face & Body Hybrid Electric Trimmer & [PERSON_NAME] …" at bounding box center [452, 47] width 334 height 19
drag, startPoint x: 366, startPoint y: 45, endPoint x: 399, endPoint y: 45, distance: 33.7
click at [399, 45] on div "Qp6551/70 OneBlade 360 Pro Face & Body Hybrid Electric Trimmer & [PERSON_NAME] …" at bounding box center [451, 44] width 307 height 7
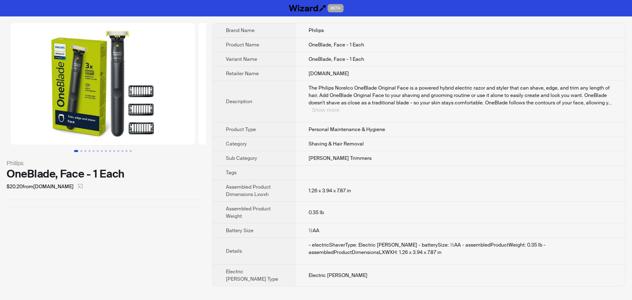
click at [339, 107] on button "Show more" at bounding box center [326, 110] width 28 height 6
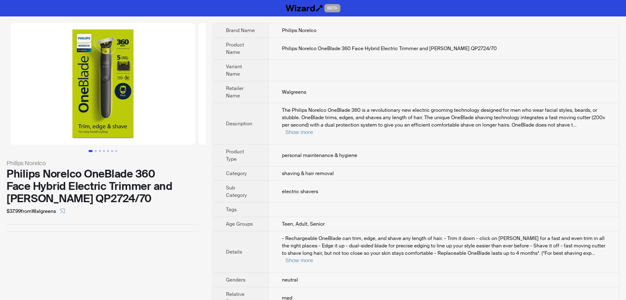
click at [431, 49] on span "Philips Norelco OneBlade 360 Face Hybrid Electric Trimmer and Shaver QP2724/70" at bounding box center [389, 48] width 215 height 7
drag, startPoint x: 362, startPoint y: 48, endPoint x: 350, endPoint y: 51, distance: 11.9
click at [350, 51] on span "Philips Norelco OneBlade 360 Face Hybrid Electric Trimmer and Shaver QP2724/70" at bounding box center [389, 48] width 215 height 7
click at [359, 58] on td "Philips Norelco OneBlade 360 Face Hybrid Electric Trimmer and Shaver QP2724/70" at bounding box center [444, 49] width 350 height 22
drag, startPoint x: 350, startPoint y: 49, endPoint x: 364, endPoint y: 49, distance: 14.4
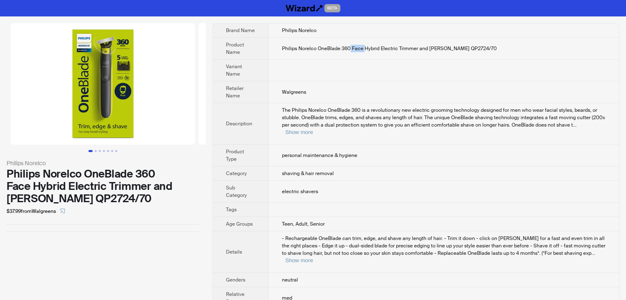
click at [364, 49] on span "Philips Norelco OneBlade 360 Face Hybrid Electric Trimmer and Shaver QP2724/70" at bounding box center [389, 48] width 215 height 7
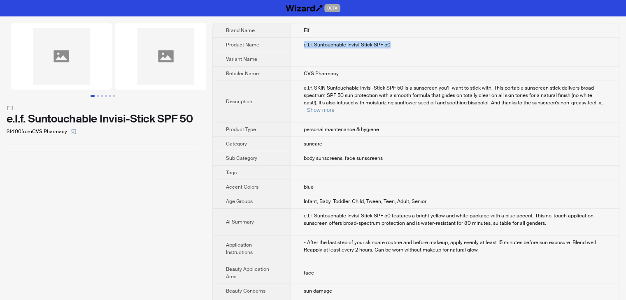
drag, startPoint x: 399, startPoint y: 43, endPoint x: 291, endPoint y: 48, distance: 107.9
click at [291, 48] on td "e.l.f. Suntouchable Invisi-Stick SPF 50" at bounding box center [454, 45] width 329 height 14
copy span "e.l.f. Suntouchable Invisi-Stick SPF 50"
click at [97, 97] on button "Go to slide 2" at bounding box center [98, 96] width 2 height 2
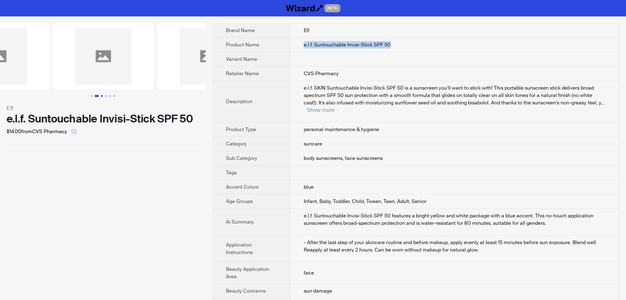
click at [101, 97] on button "Go to slide 3" at bounding box center [102, 96] width 2 height 2
click at [100, 97] on button "Go to slide 3" at bounding box center [101, 96] width 4 height 2
click at [334, 107] on button "Show more" at bounding box center [321, 110] width 28 height 6
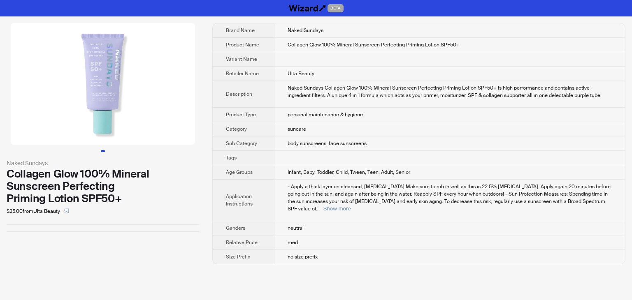
click at [480, 51] on td "Collagen Glow 100% Mineral Sunscreen Perfecting Priming Lotion SPF50+" at bounding box center [449, 45] width 350 height 14
drag, startPoint x: 475, startPoint y: 46, endPoint x: 286, endPoint y: 46, distance: 188.8
click at [286, 46] on td "Collagen Glow 100% Mineral Sunscreen Perfecting Priming Lotion SPF50+" at bounding box center [449, 45] width 350 height 14
copy span "Collagen Glow 100% Mineral Sunscreen Perfecting Priming Lotion SPF50+"
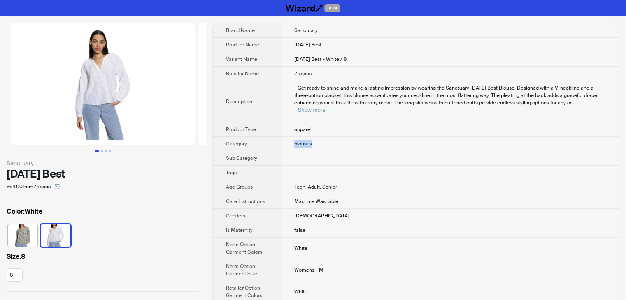
drag, startPoint x: 325, startPoint y: 136, endPoint x: 278, endPoint y: 136, distance: 46.1
click at [278, 137] on tr "Category blouses" at bounding box center [416, 144] width 406 height 14
click at [340, 140] on td "blouses" at bounding box center [450, 144] width 338 height 14
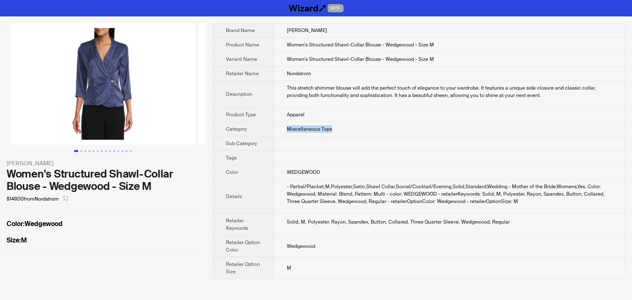
drag, startPoint x: 341, startPoint y: 130, endPoint x: 273, endPoint y: 129, distance: 68.3
click at [274, 129] on td "Miscellaneous Tops" at bounding box center [449, 129] width 351 height 14
click at [80, 152] on button "Go to slide 2" at bounding box center [81, 151] width 2 height 2
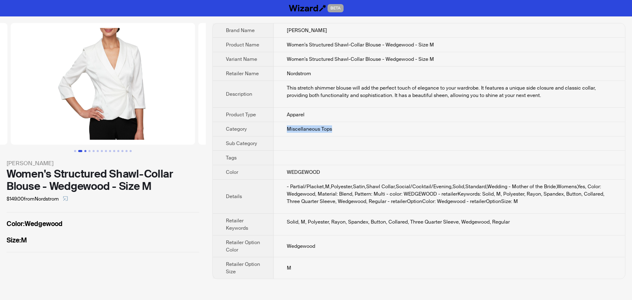
click at [86, 152] on button "Go to slide 3" at bounding box center [85, 151] width 2 height 2
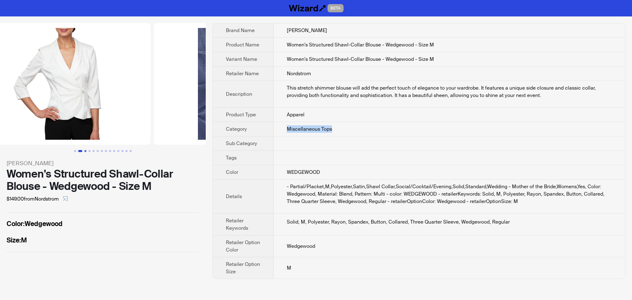
scroll to position [0, 375]
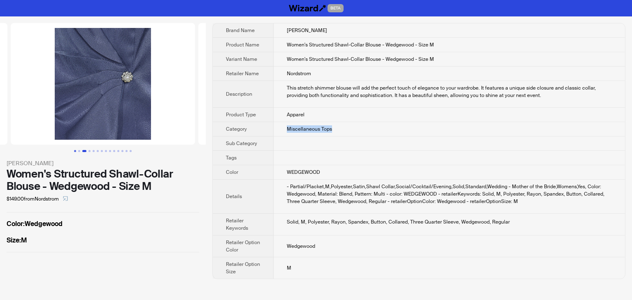
click at [74, 152] on button "Go to slide 1" at bounding box center [75, 151] width 2 height 2
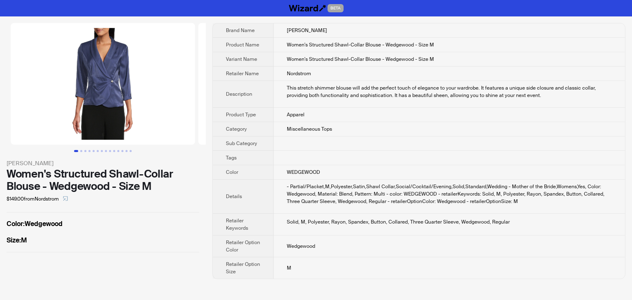
click at [443, 60] on td "Women's Structured Shawl-Collar Blouse - Wedgewood - Size M" at bounding box center [449, 59] width 351 height 14
drag, startPoint x: 443, startPoint y: 60, endPoint x: 284, endPoint y: 60, distance: 159.2
click at [284, 60] on td "Women's Structured Shawl-Collar Blouse - Wedgewood - Size M" at bounding box center [449, 59] width 351 height 14
copy span "Women's Structured Shawl-Collar Blouse - Wedgewood - Size M"
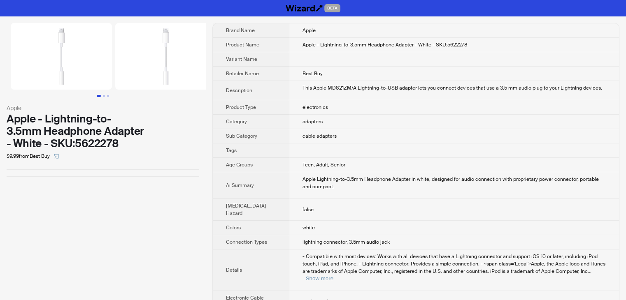
click at [100, 95] on button "Go to slide 1" at bounding box center [99, 96] width 4 height 2
click at [103, 96] on button "Go to slide 2" at bounding box center [104, 96] width 2 height 2
click at [105, 96] on button "Go to slide 2" at bounding box center [103, 96] width 4 height 2
click at [107, 97] on button "Go to slide 3" at bounding box center [108, 96] width 2 height 2
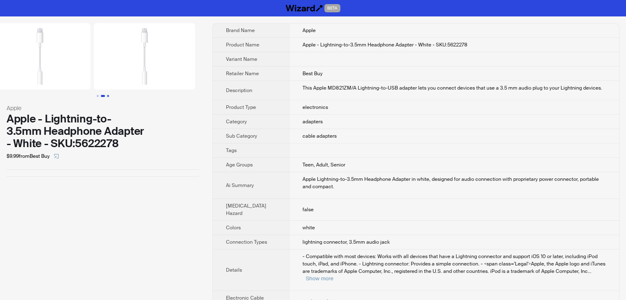
click at [108, 97] on button "Go to slide 3" at bounding box center [108, 96] width 2 height 2
click at [98, 96] on button "Go to slide 1" at bounding box center [98, 96] width 2 height 2
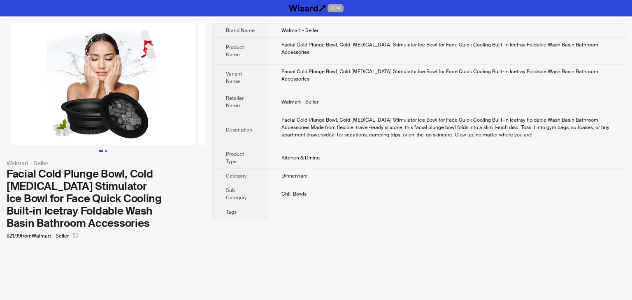
click at [107, 152] on button "Go to slide 2" at bounding box center [106, 151] width 2 height 2
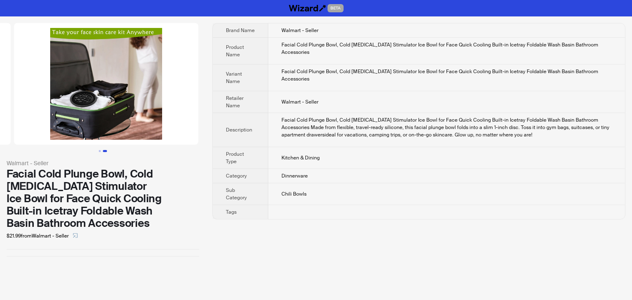
scroll to position [0, 188]
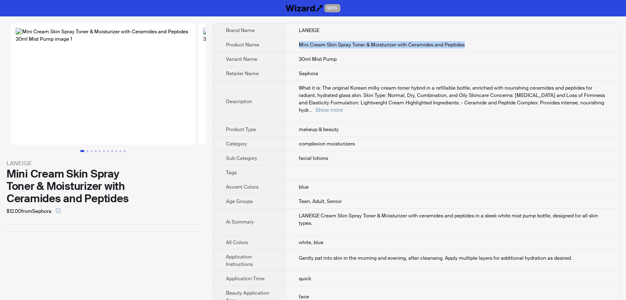
drag, startPoint x: 466, startPoint y: 44, endPoint x: 287, endPoint y: 42, distance: 179.3
click at [287, 42] on td "Mini Cream Skin Spray Toner & Moisturizer with Ceramides and Peptides" at bounding box center [452, 45] width 334 height 14
copy span "Mini Cream Skin Spray Toner & Moisturizer with Ceramides and Peptides"
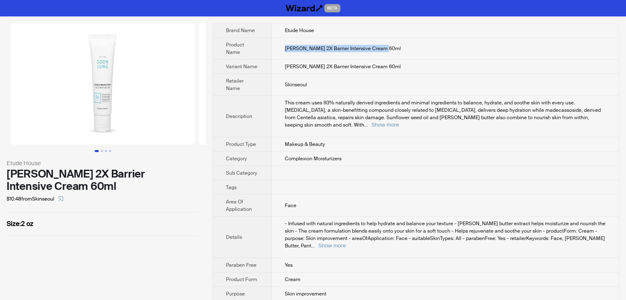
drag, startPoint x: 408, startPoint y: 50, endPoint x: 278, endPoint y: 46, distance: 129.6
click at [278, 46] on td "Soon Jung 2X Barrier Intensive Cream 60ml" at bounding box center [444, 49] width 347 height 22
copy span "Soon Jung 2X Barrier Intensive Cream 60ml"
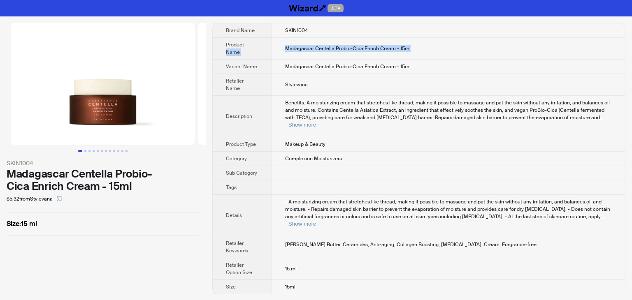
drag, startPoint x: 436, startPoint y: 46, endPoint x: 269, endPoint y: 48, distance: 166.6
click at [269, 48] on tr "Product Name Madagascar Centella Probio-Cica Enrich Cream - 15ml" at bounding box center [419, 49] width 412 height 22
click at [306, 56] on td "Madagascar Centella Probio-Cica Enrich Cream - 15ml" at bounding box center [447, 49] width 353 height 22
drag, startPoint x: 422, startPoint y: 48, endPoint x: 277, endPoint y: 49, distance: 144.8
click at [277, 49] on td "Madagascar Centella Probio-Cica Enrich Cream - 15ml" at bounding box center [447, 49] width 353 height 22
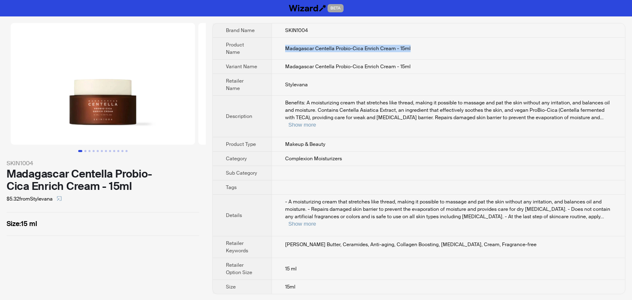
copy span "Madagascar Centella Probio-Cica Enrich Cream - 15ml"
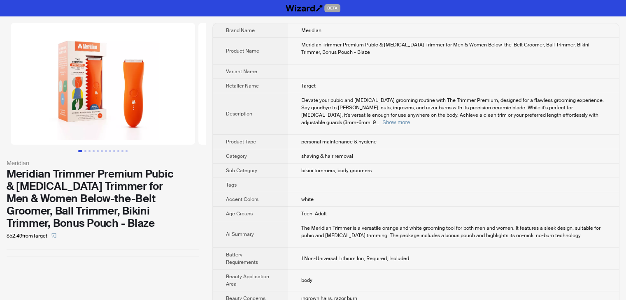
click at [100, 116] on img at bounding box center [103, 84] width 184 height 122
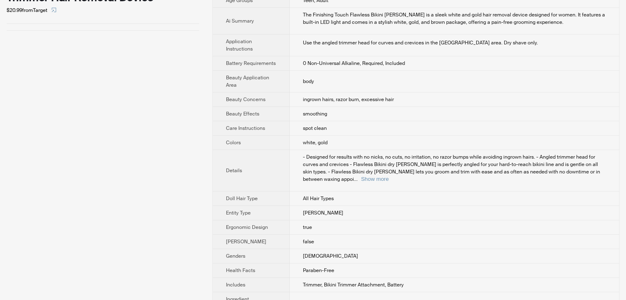
scroll to position [206, 0]
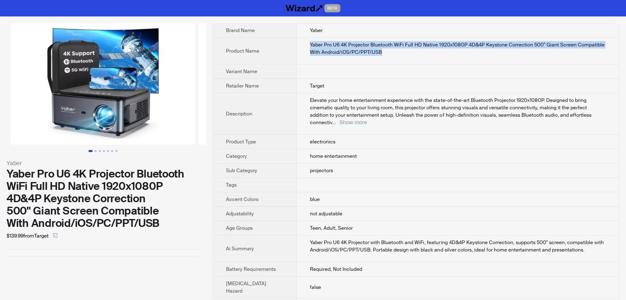
drag, startPoint x: 387, startPoint y: 51, endPoint x: 301, endPoint y: 44, distance: 85.9
click at [301, 44] on td "Yaber Pro U6 4K Projector Bluetooth WiFi Full HD Native 1920x1080P 4D&4P Keysto…" at bounding box center [458, 51] width 322 height 27
copy div "Yaber Pro U6 4K Projector Bluetooth WiFi Full HD Native 1920x1080P 4D&4P Keysto…"
